Goal: Check status: Check status

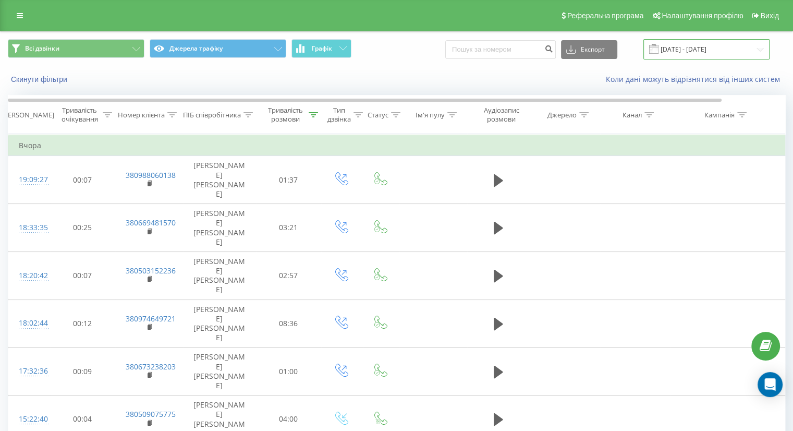
click at [683, 51] on input "[DATE] - [DATE]" at bounding box center [707, 49] width 126 height 20
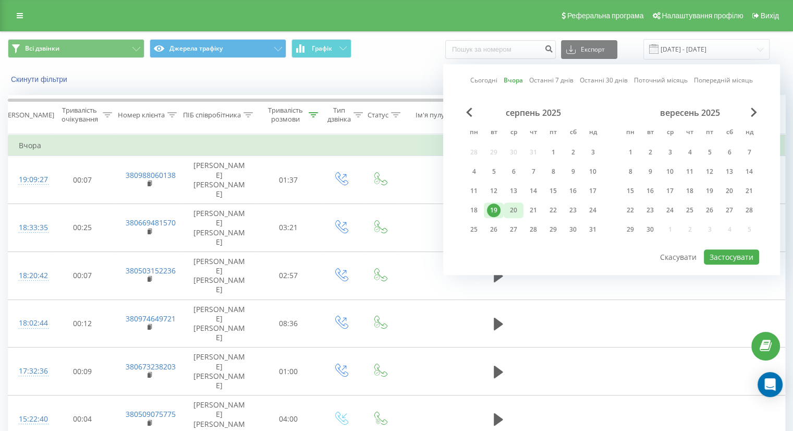
click at [516, 209] on div "20" at bounding box center [514, 210] width 14 height 14
click at [727, 249] on button "Застосувати" at bounding box center [731, 256] width 55 height 15
type input "[DATE] - [DATE]"
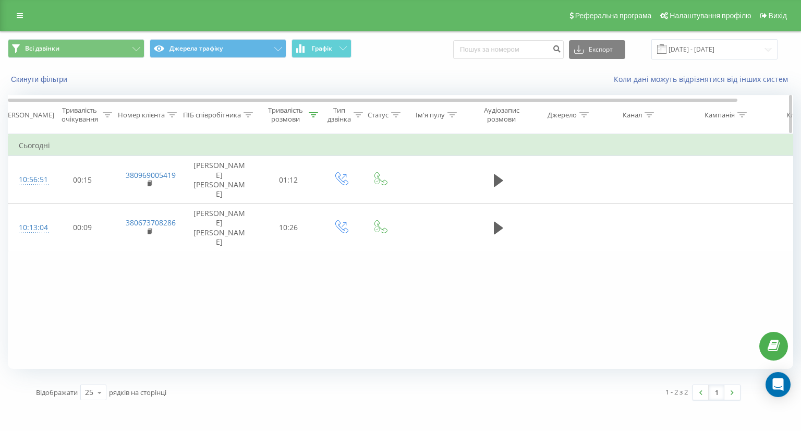
click at [309, 114] on icon at bounding box center [313, 114] width 9 height 5
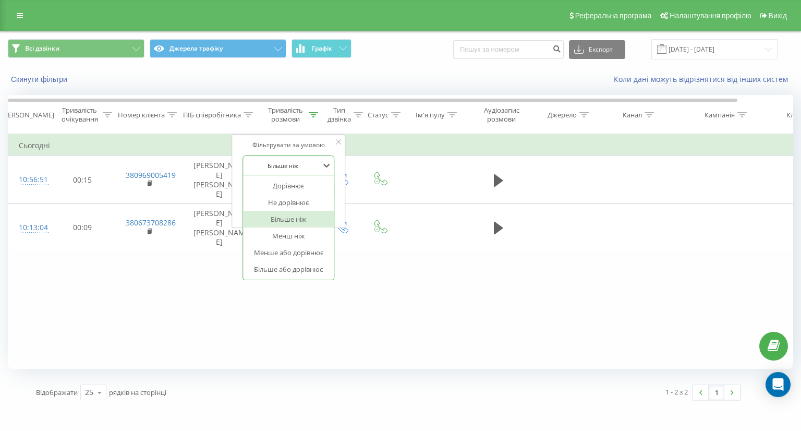
click at [283, 167] on div at bounding box center [283, 166] width 74 height 10
click at [285, 189] on div "Дорівнює" at bounding box center [288, 185] width 91 height 17
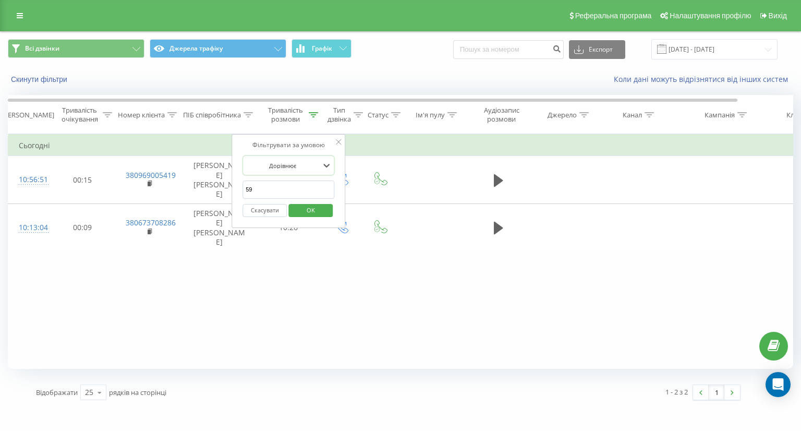
click at [285, 188] on input "59" at bounding box center [289, 189] width 92 height 18
click at [306, 209] on span "OK" at bounding box center [310, 210] width 29 height 16
